Goal: Task Accomplishment & Management: Manage account settings

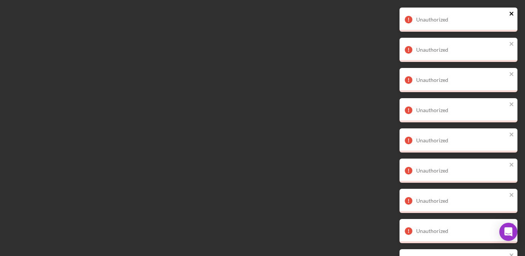
drag, startPoint x: 0, startPoint y: 0, endPoint x: 512, endPoint y: 14, distance: 512.7
click at [512, 14] on icon "close" at bounding box center [512, 14] width 4 height 4
click at [509, 12] on icon "close" at bounding box center [511, 14] width 5 height 6
click at [511, 16] on icon "close" at bounding box center [511, 14] width 5 height 6
click at [511, 45] on icon "close" at bounding box center [511, 44] width 5 height 6
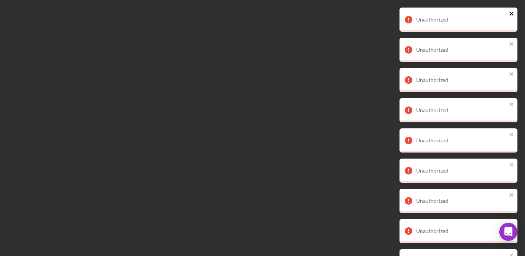
click at [511, 12] on icon "close" at bounding box center [511, 14] width 5 height 6
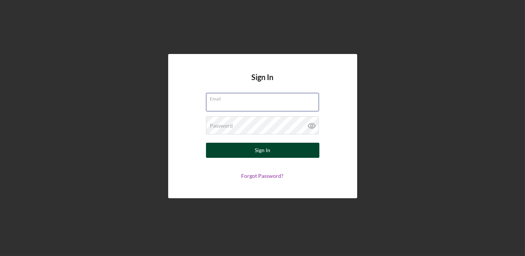
type input "[EMAIL_ADDRESS][DOMAIN_NAME]"
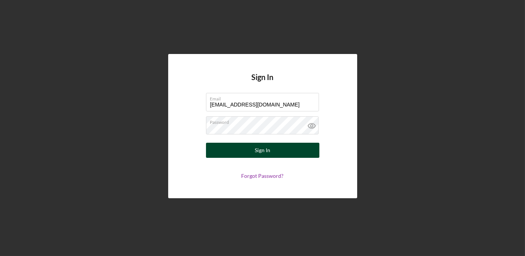
click at [287, 149] on button "Sign In" at bounding box center [262, 150] width 113 height 15
